Goal: Submit feedback/report problem: Provide input to the site owners about the experience or issues

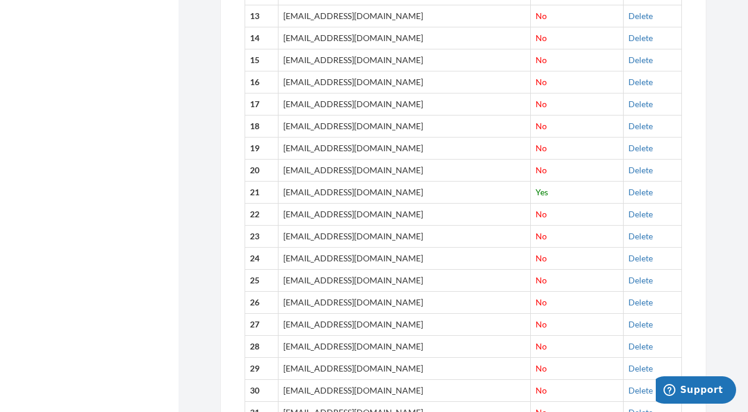
scroll to position [821, 0]
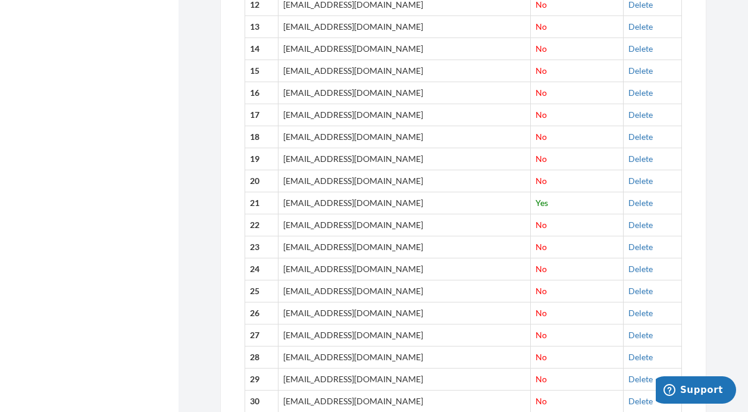
click at [361, 226] on td "[EMAIL_ADDRESS][DOMAIN_NAME]" at bounding box center [404, 225] width 252 height 22
click at [536, 225] on span "No" at bounding box center [541, 225] width 11 height 10
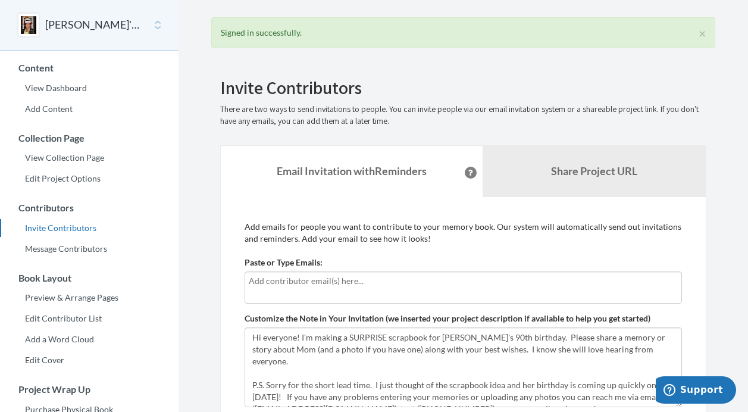
scroll to position [40, 0]
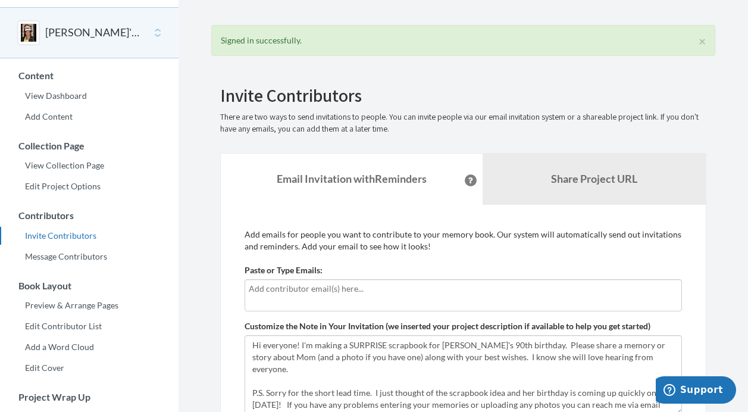
click at [508, 21] on div "× Signed in successfully." at bounding box center [463, 34] width 522 height 102
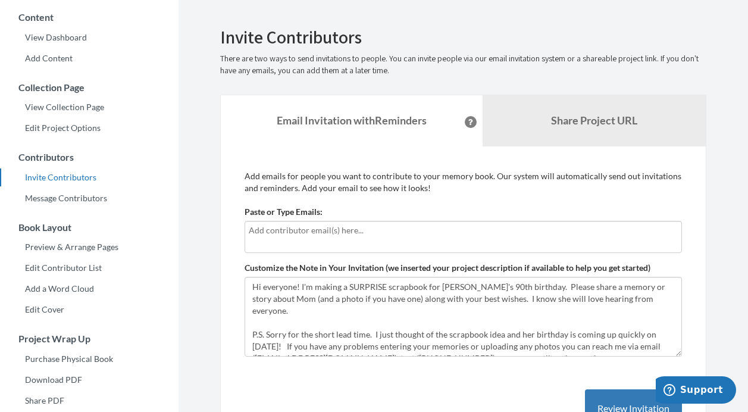
scroll to position [74, 0]
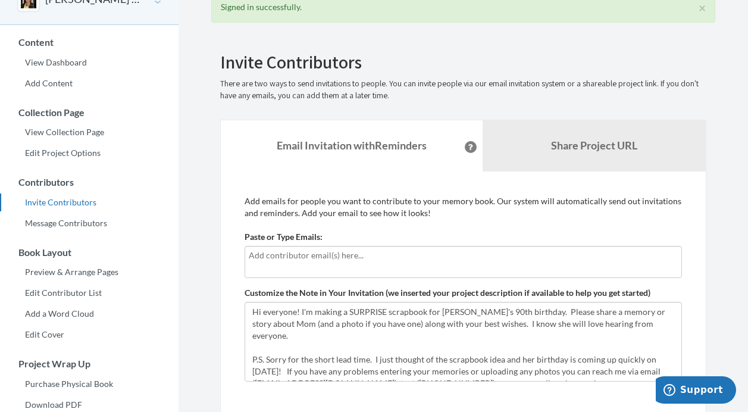
click at [280, 258] on input "text" at bounding box center [463, 255] width 429 height 13
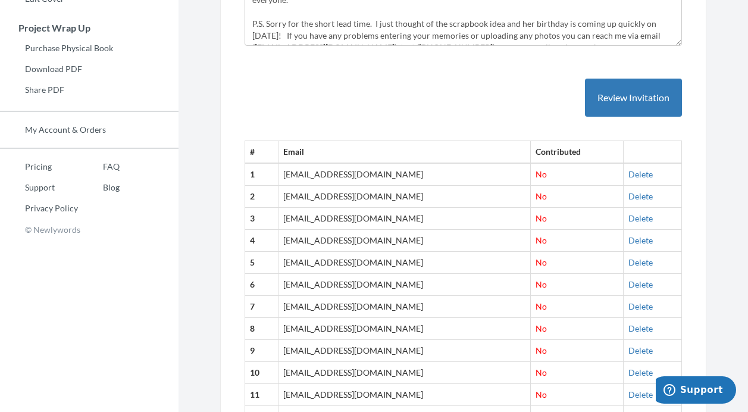
scroll to position [413, 0]
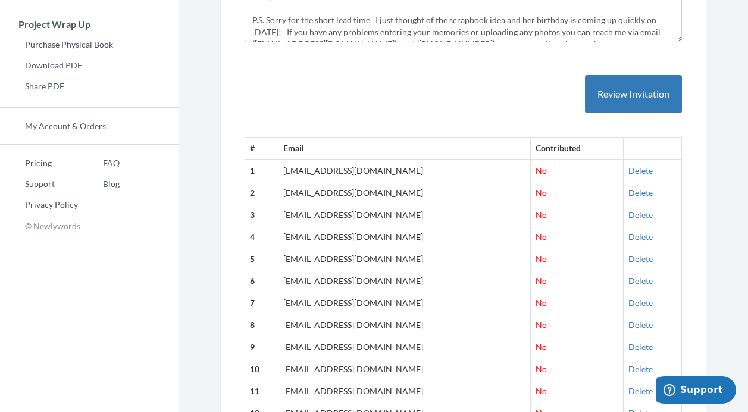
type input "[EMAIL_ADDRESS][DOMAIN_NAME]"
click at [700, 389] on span "Support" at bounding box center [701, 389] width 43 height 11
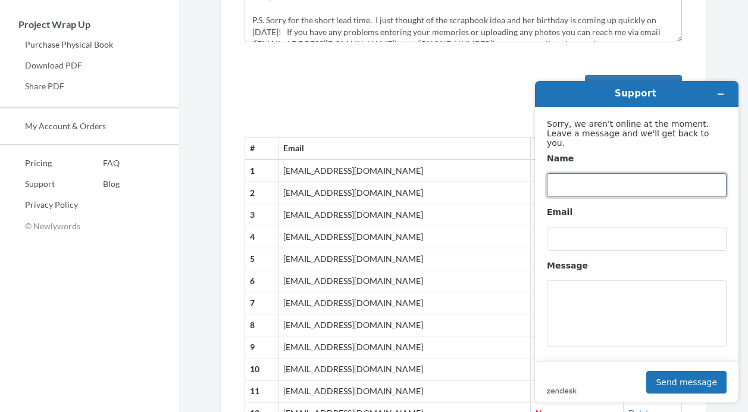
click at [590, 176] on input "Name" at bounding box center [637, 185] width 180 height 24
type input "[PERSON_NAME]"
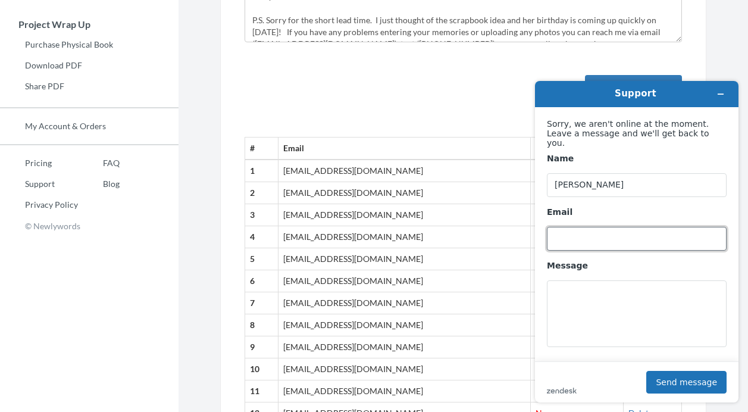
click at [571, 227] on input "Email" at bounding box center [637, 239] width 180 height 24
type input "[EMAIL_ADDRESS][DOMAIN_NAME]"
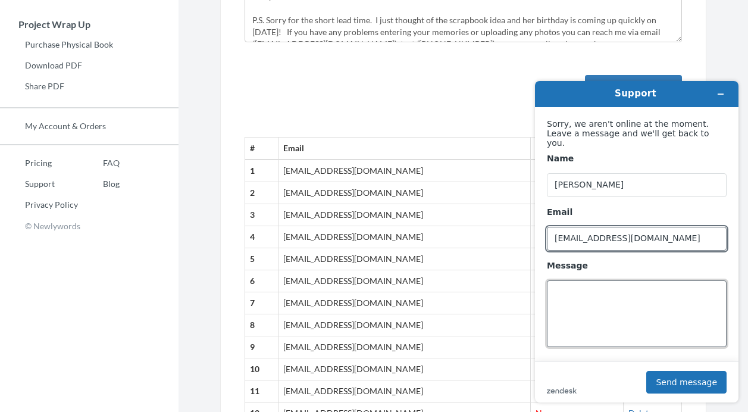
click at [559, 281] on textarea "Message" at bounding box center [637, 313] width 180 height 67
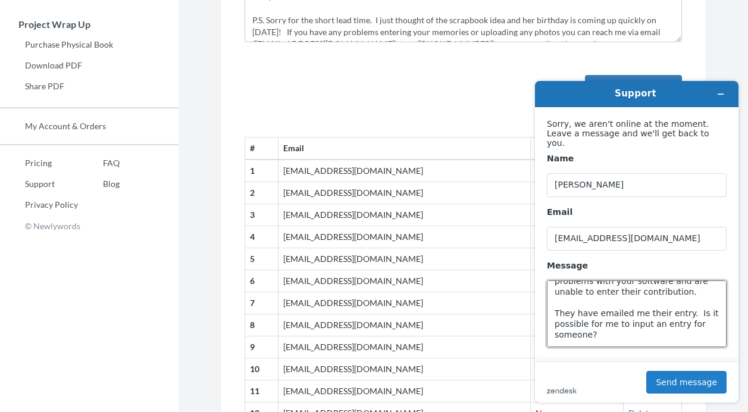
scroll to position [36, 0]
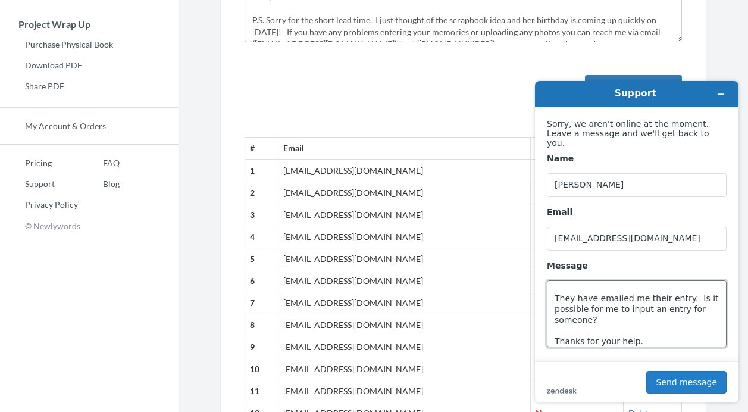
type textarea "Hi. Some of my guests are having problems with your software and are unable to …"
click at [708, 378] on button "Send message" at bounding box center [686, 382] width 80 height 23
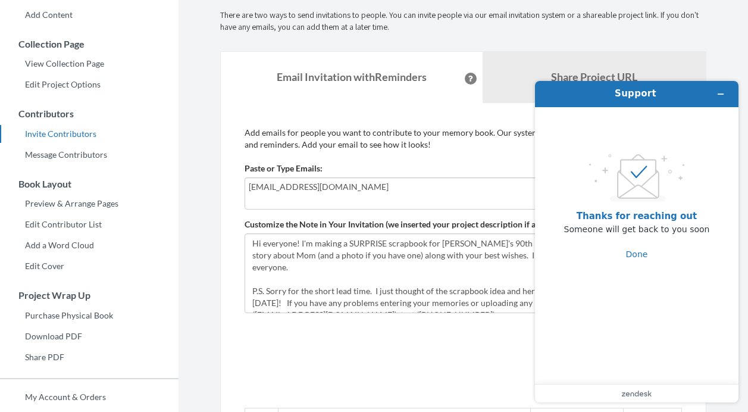
scroll to position [142, 0]
click at [718, 95] on icon "Minimize widget" at bounding box center [720, 94] width 8 height 8
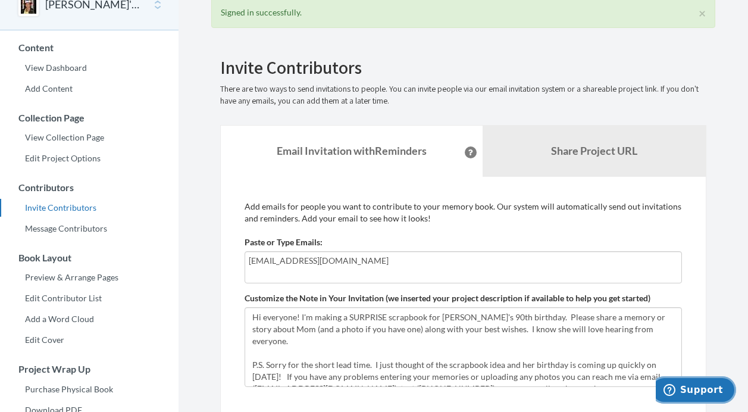
scroll to position [0, 0]
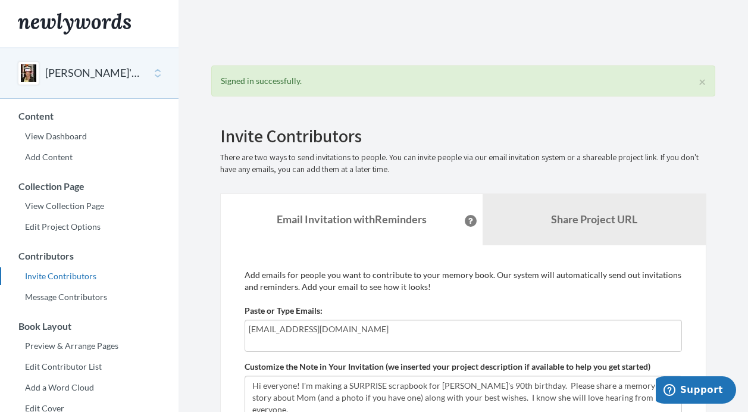
click at [335, 331] on input "[EMAIL_ADDRESS][DOMAIN_NAME]" at bounding box center [463, 328] width 429 height 13
type input "s"
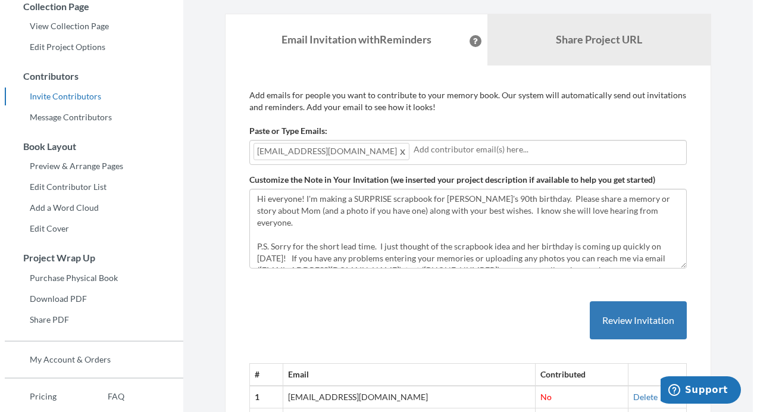
scroll to position [179, 0]
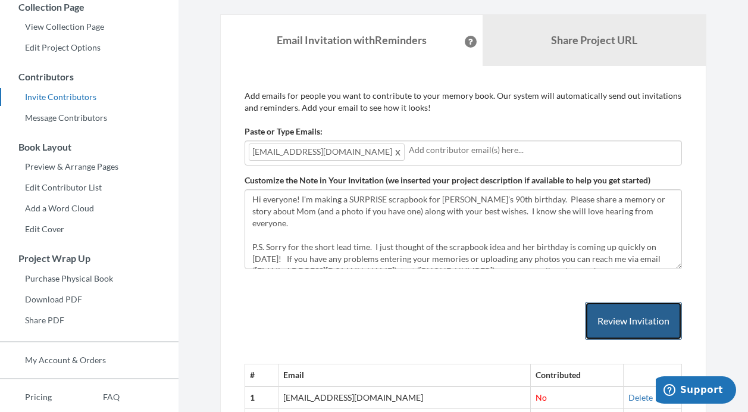
click at [609, 318] on button "Review Invitation" at bounding box center [633, 321] width 97 height 39
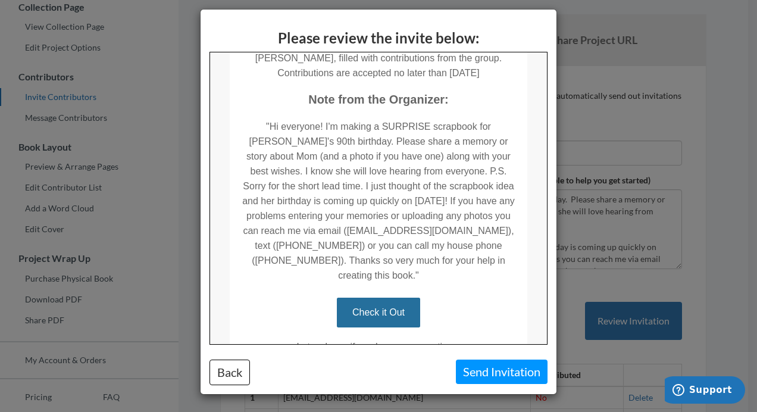
scroll to position [314, 0]
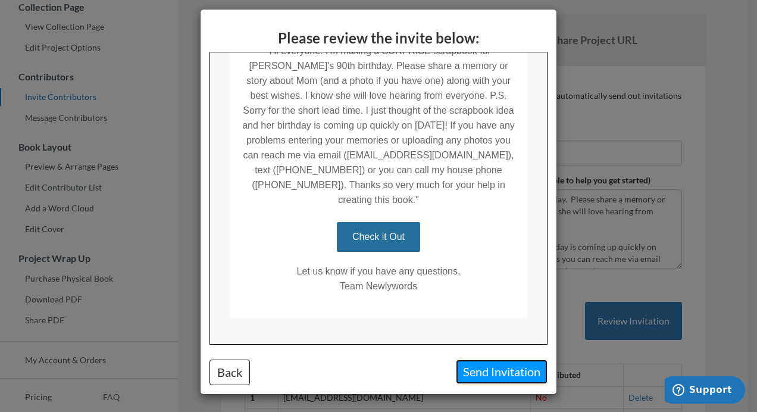
click at [480, 372] on button "Send Invitation" at bounding box center [502, 371] width 92 height 24
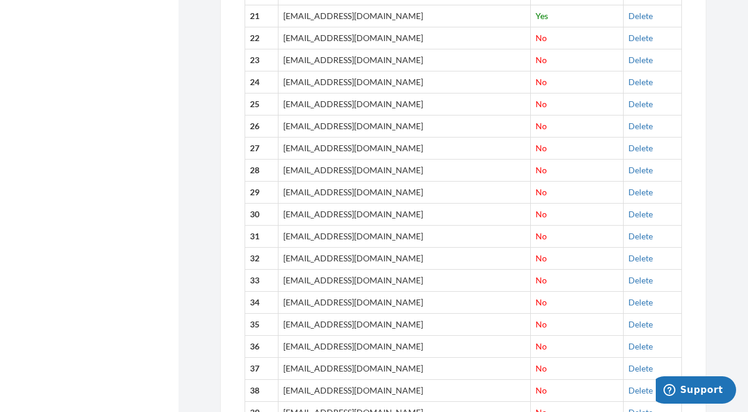
scroll to position [1100, 0]
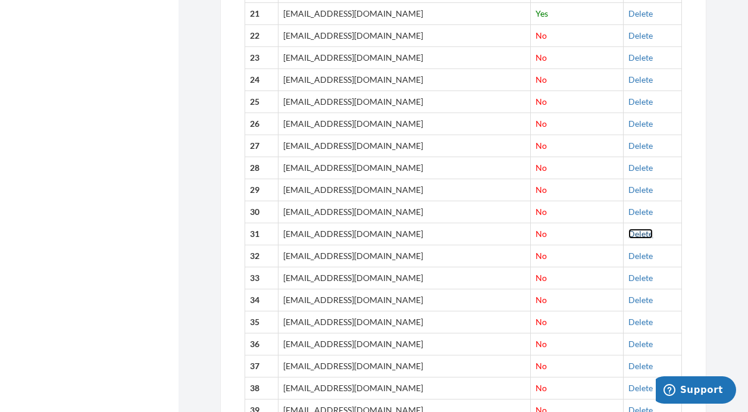
click at [629, 233] on link "Delete" at bounding box center [640, 233] width 24 height 10
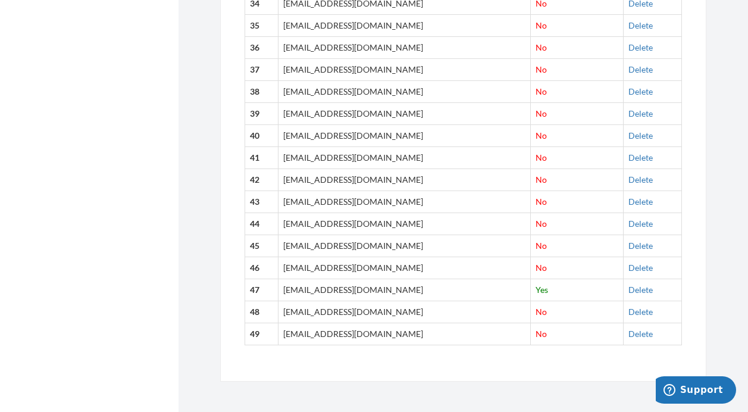
scroll to position [1401, 0]
